Goal: Find specific page/section: Find specific page/section

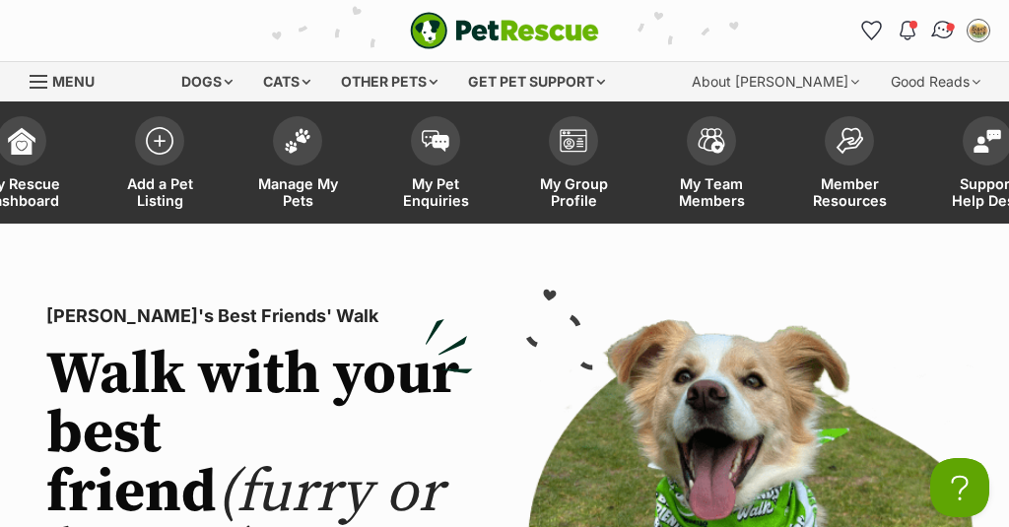
click at [950, 29] on span "Conversations" at bounding box center [951, 27] width 10 height 10
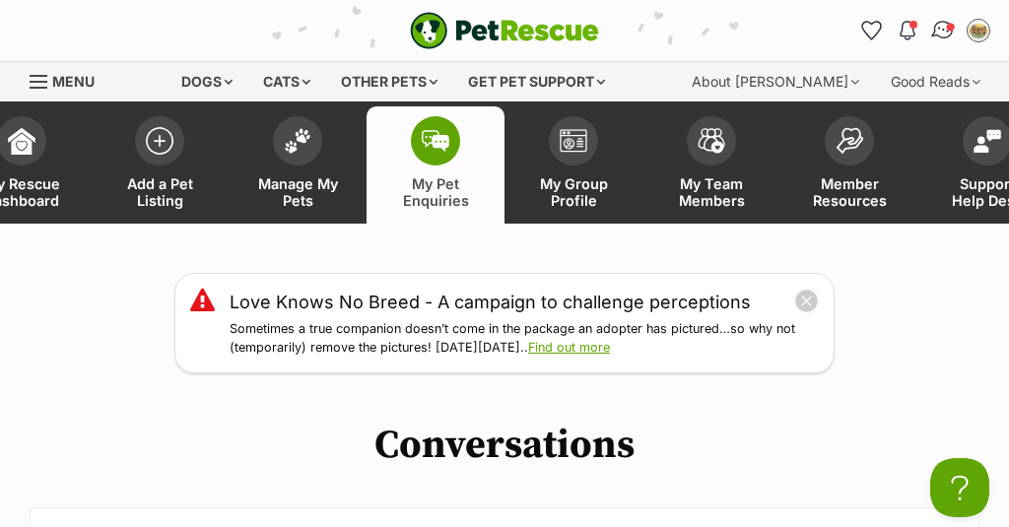
click at [943, 24] on img "Conversations" at bounding box center [943, 31] width 27 height 26
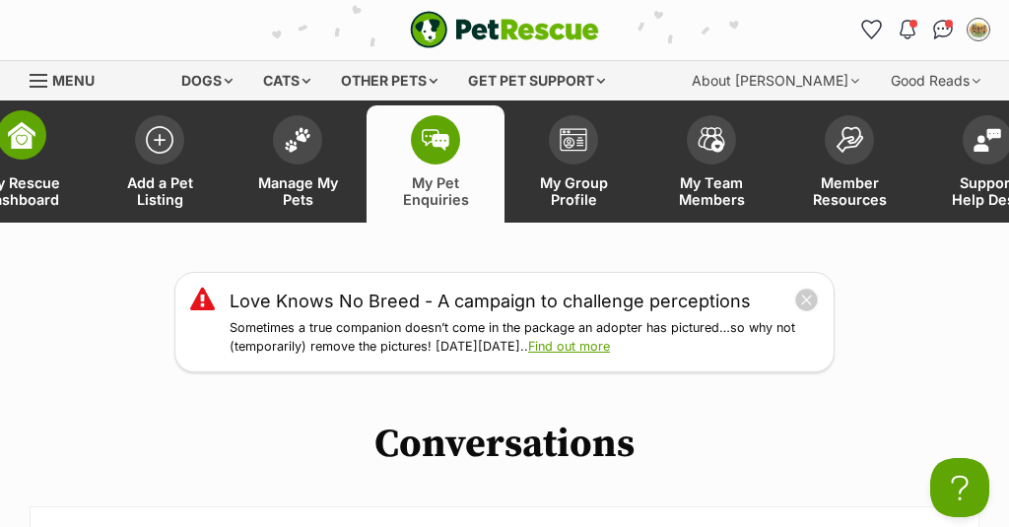
click at [48, 147] on link "My Rescue Dashboard" at bounding box center [22, 163] width 138 height 117
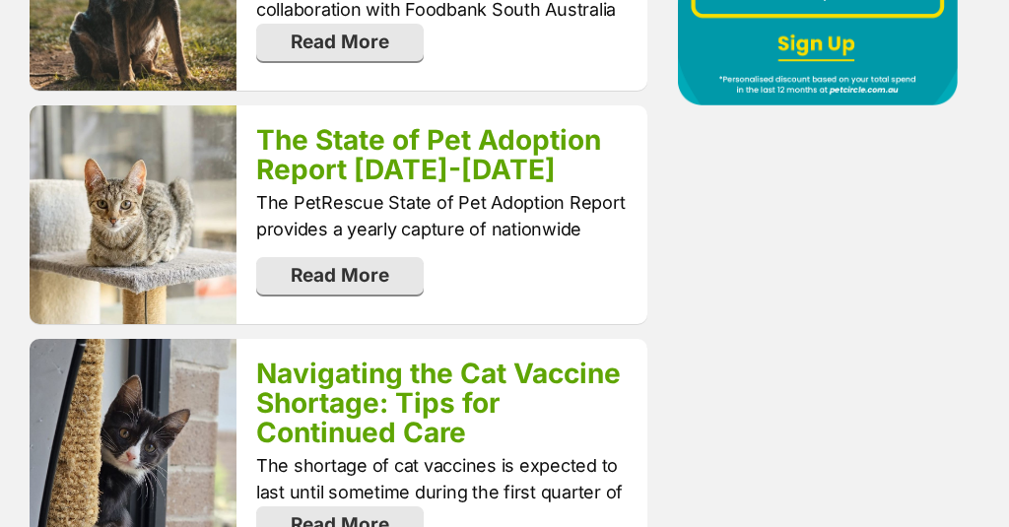
scroll to position [2044, 0]
